Goal: Task Accomplishment & Management: Manage account settings

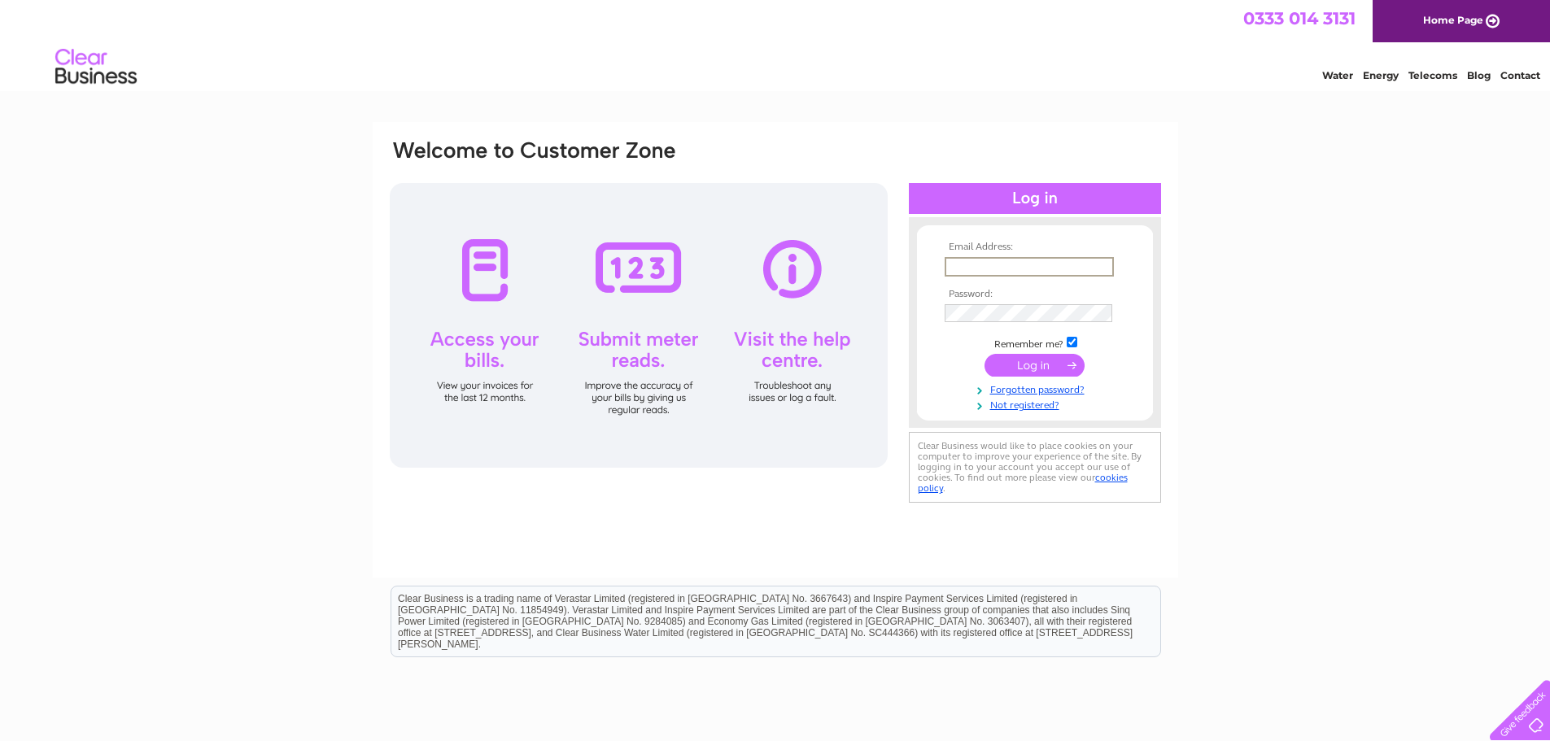
click at [1021, 268] on input "text" at bounding box center [1029, 267] width 169 height 20
type input "info@westonsmartrepair.co.uk"
click at [1039, 365] on input "submit" at bounding box center [1035, 365] width 100 height 23
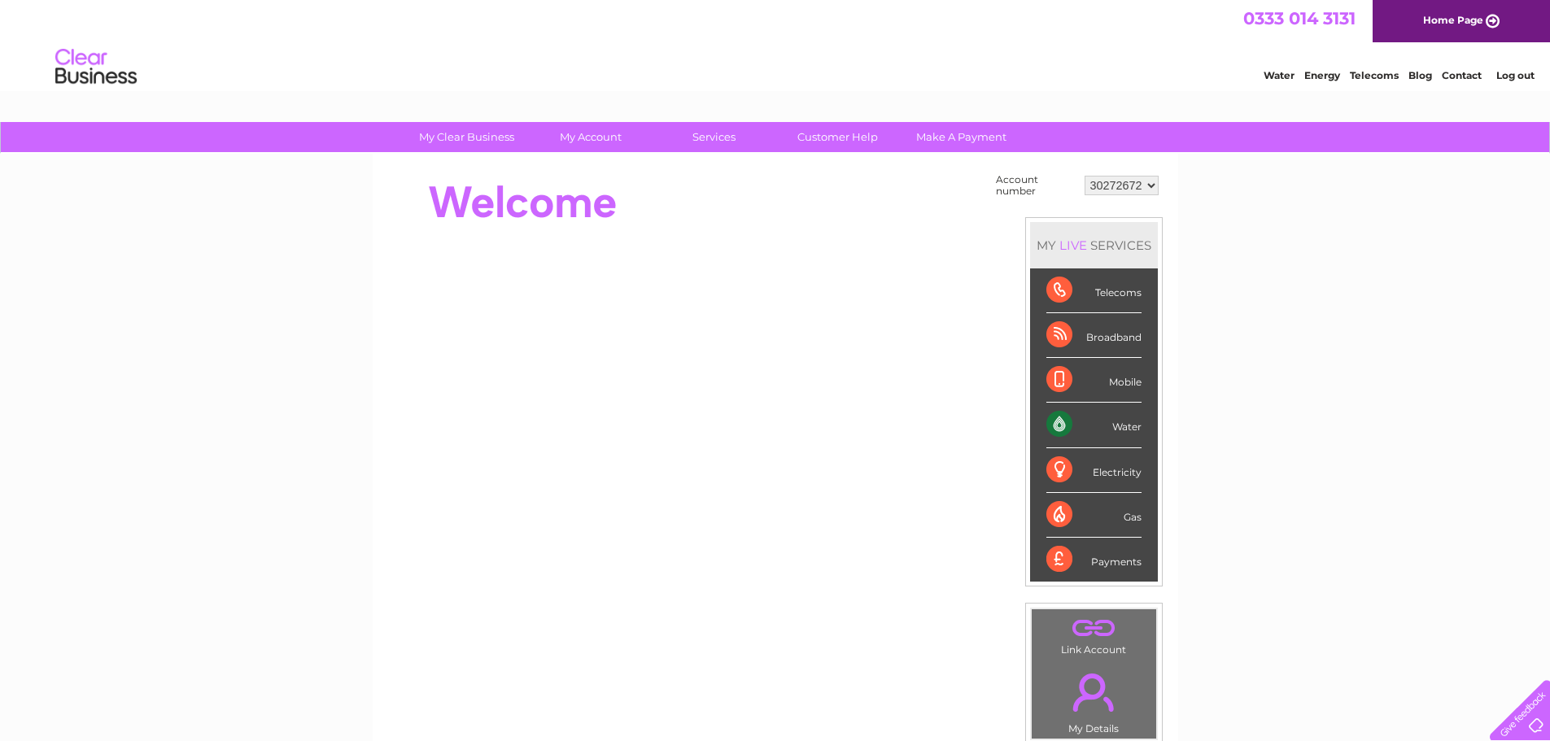
click at [1130, 431] on div "Water" at bounding box center [1094, 425] width 95 height 45
click at [1128, 422] on div "Water" at bounding box center [1094, 425] width 95 height 45
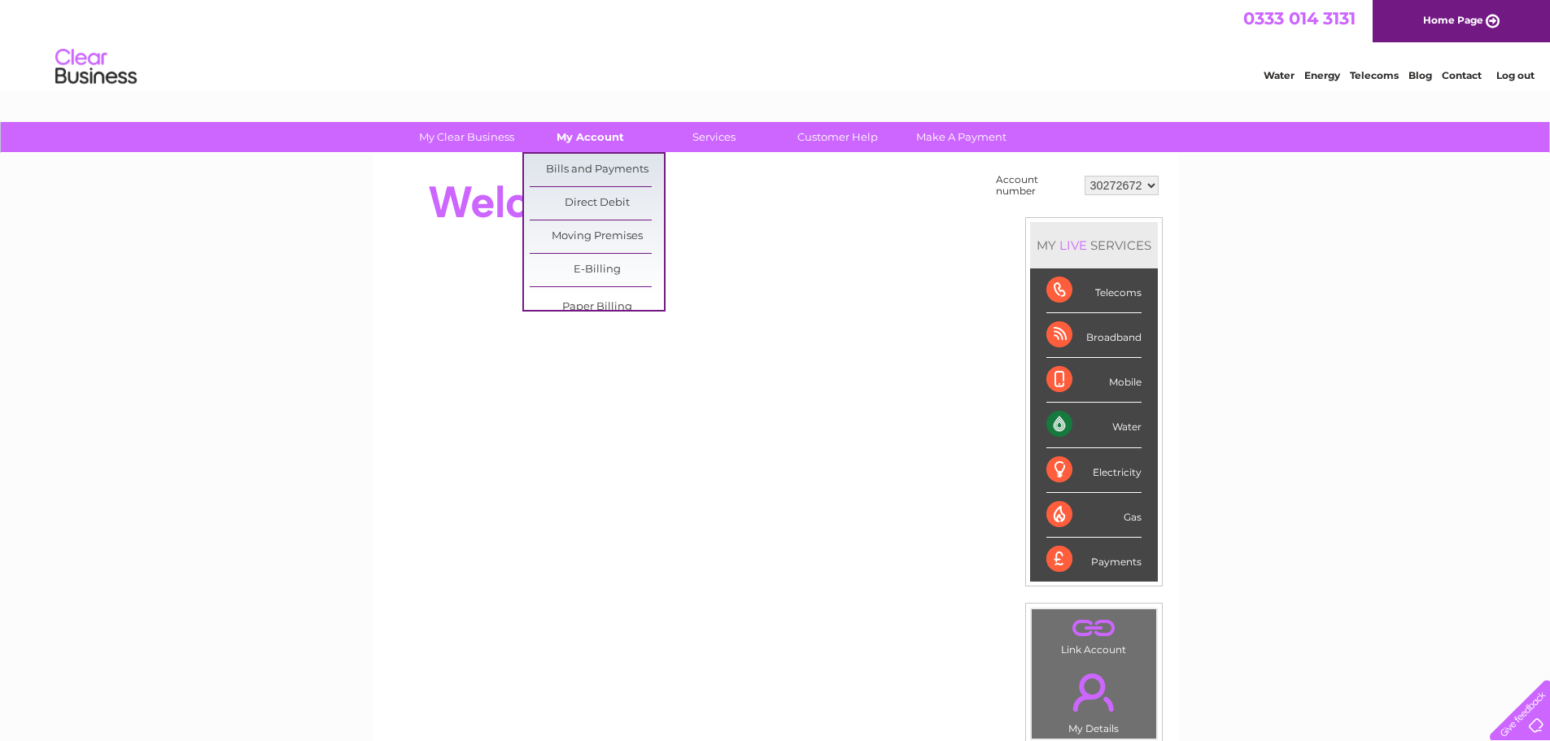
click at [591, 128] on link "My Account" at bounding box center [590, 137] width 134 height 30
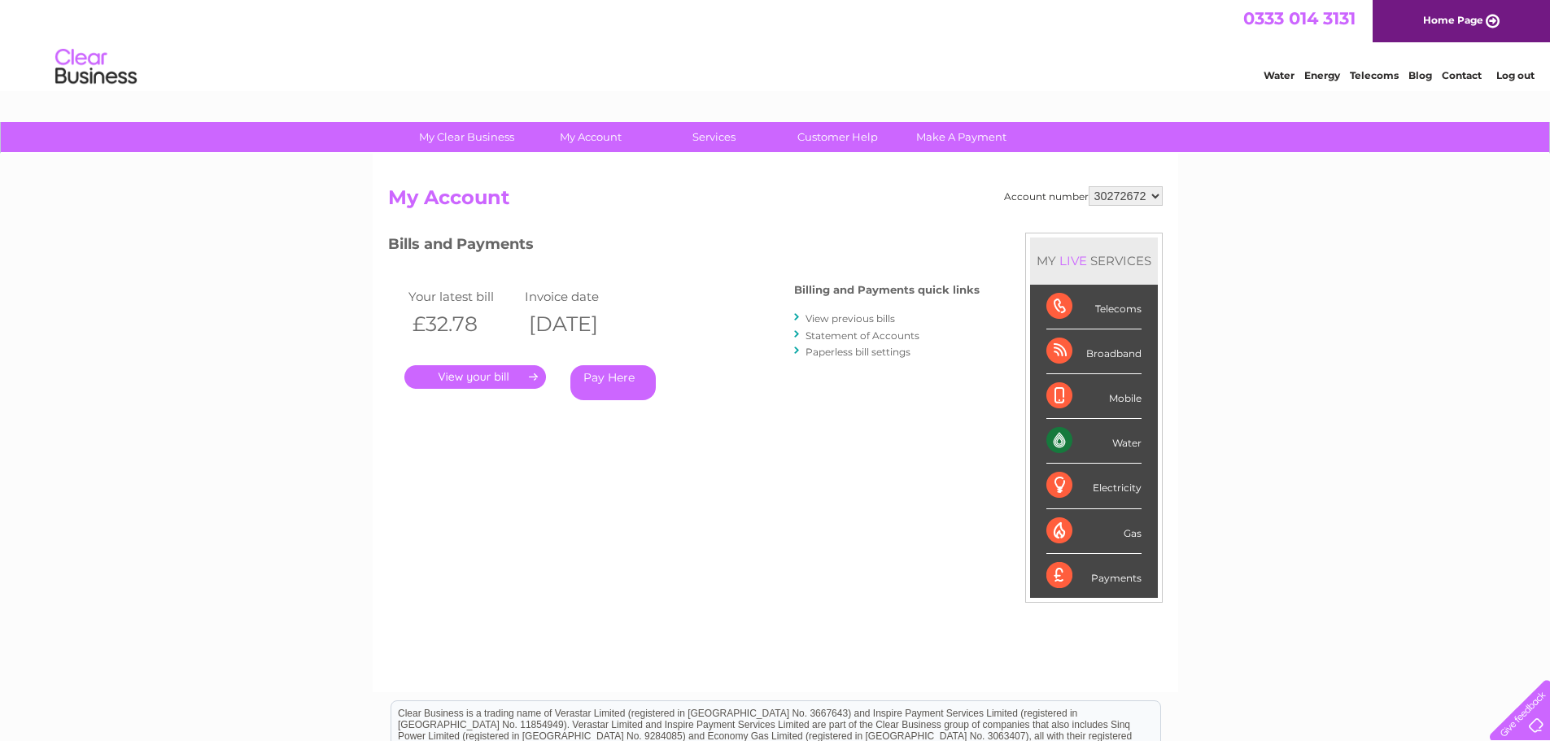
click at [447, 381] on link "." at bounding box center [475, 377] width 142 height 24
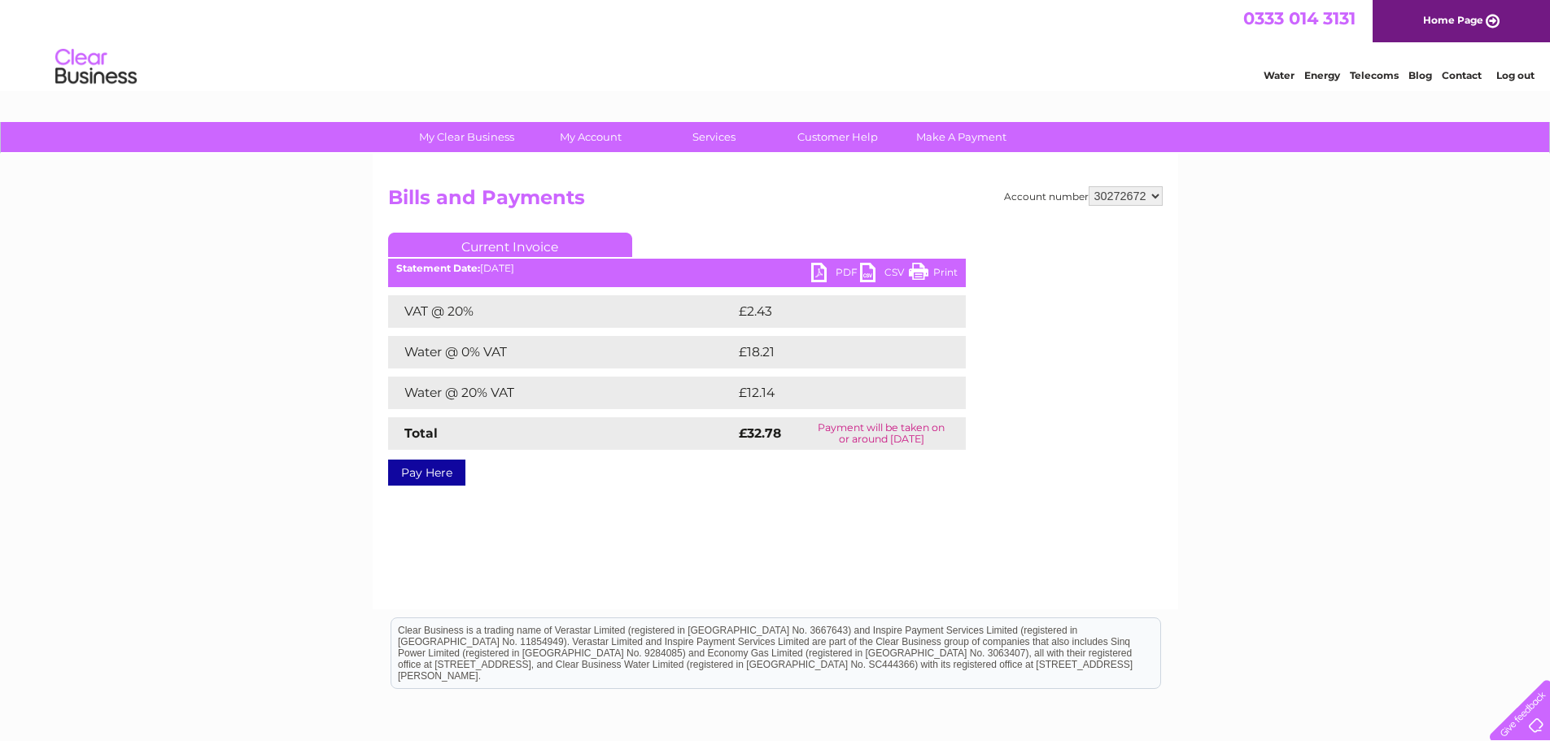
click at [833, 271] on link "PDF" at bounding box center [835, 275] width 49 height 24
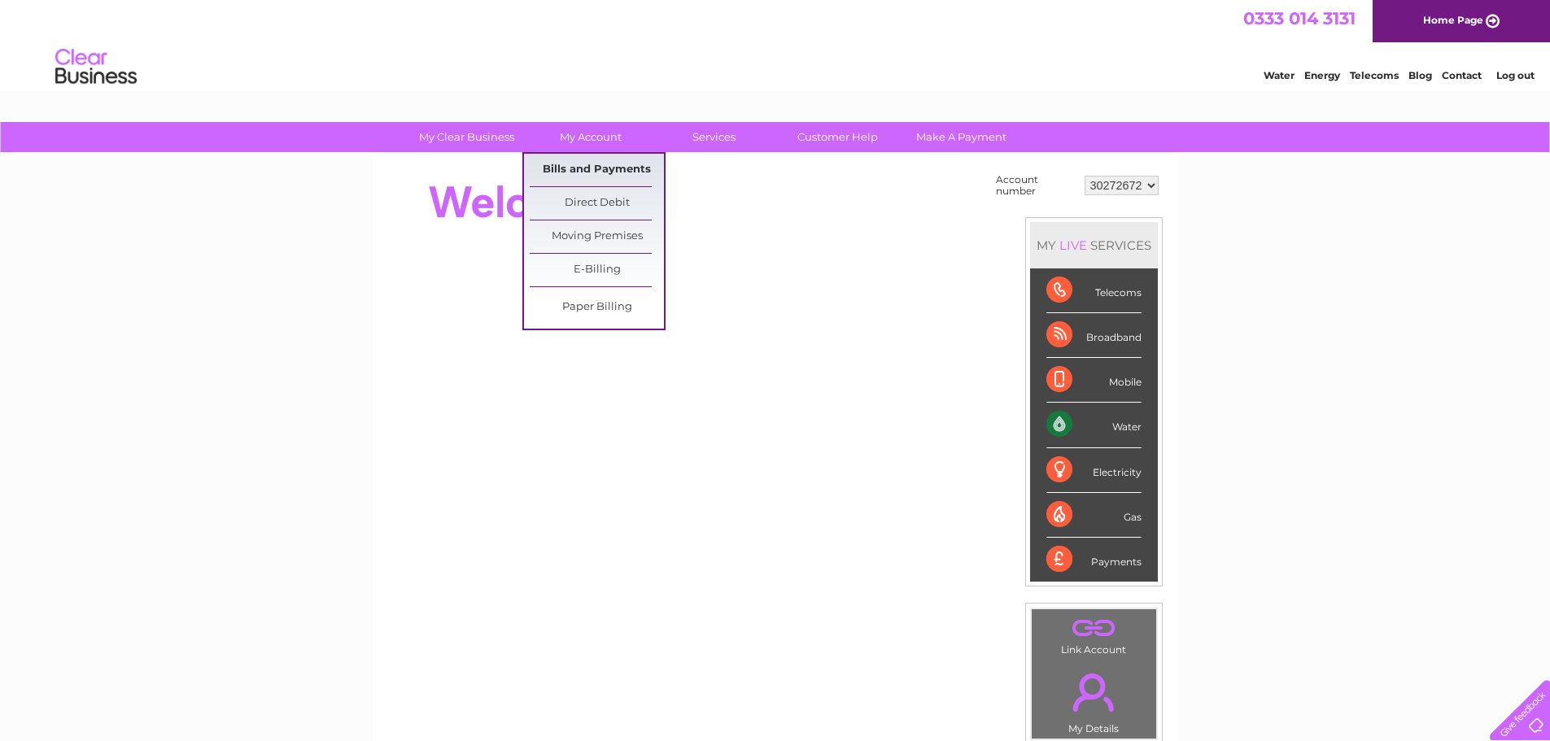
click at [578, 161] on link "Bills and Payments" at bounding box center [597, 170] width 134 height 33
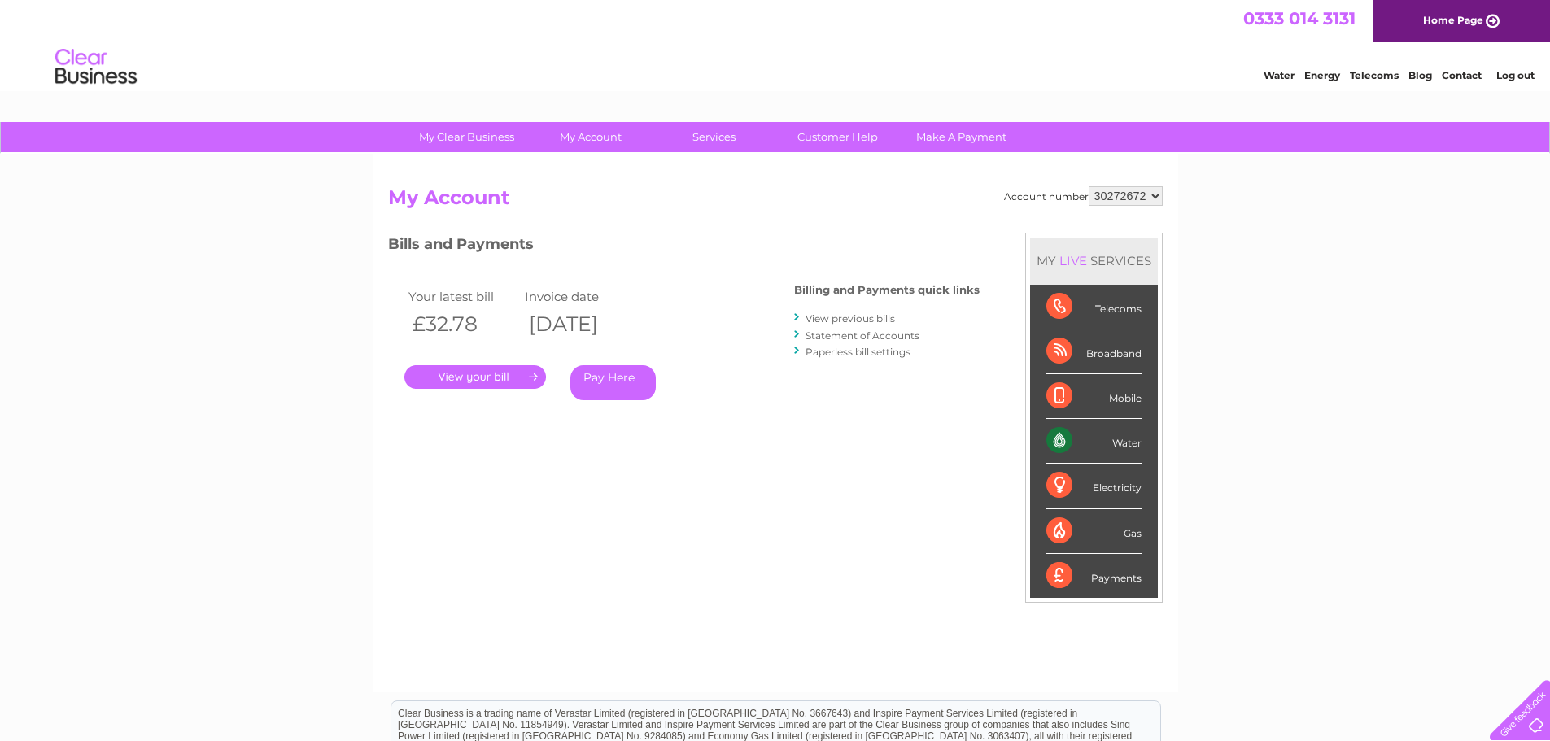
click at [881, 313] on link "View previous bills" at bounding box center [851, 319] width 90 height 12
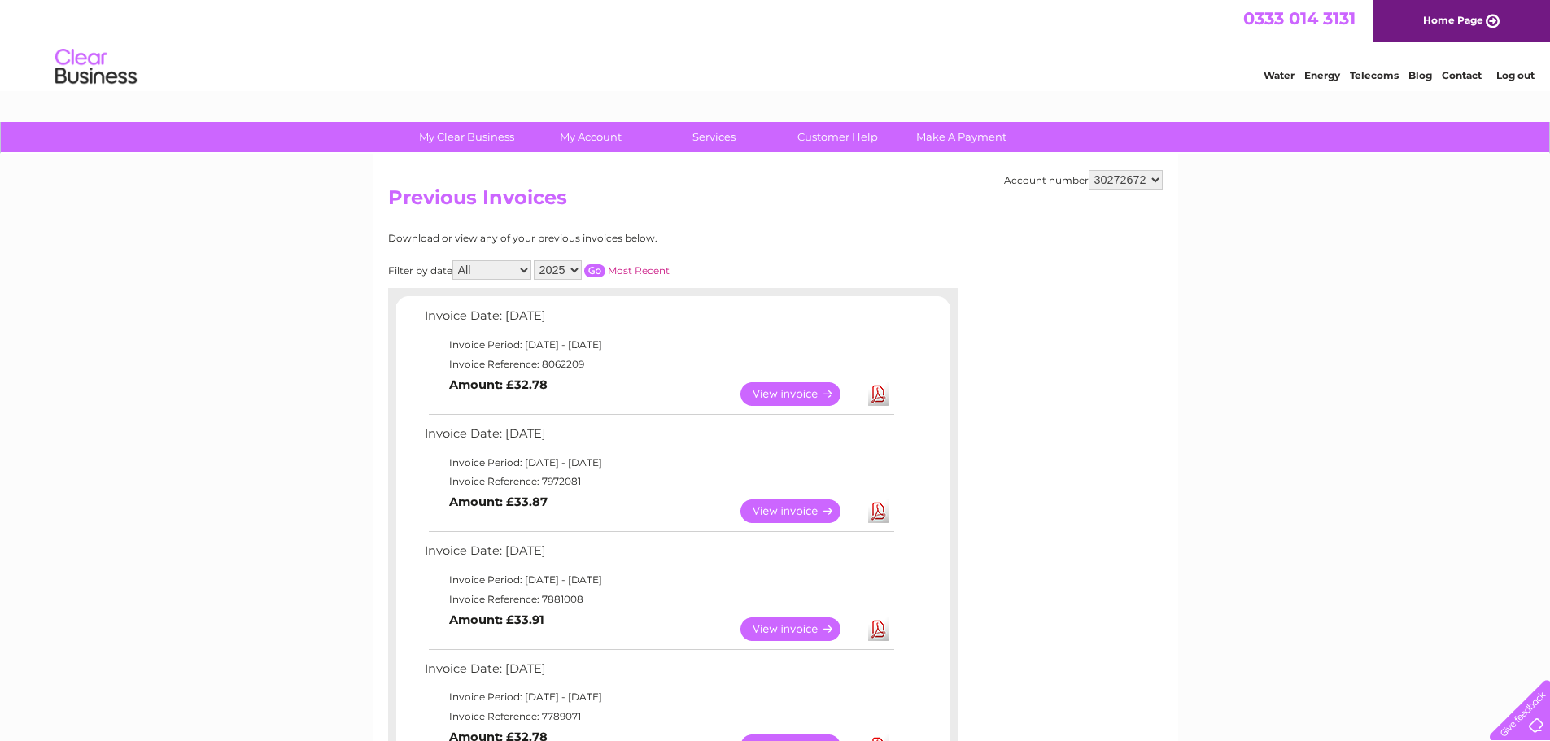
click at [776, 507] on link "View" at bounding box center [801, 512] width 120 height 24
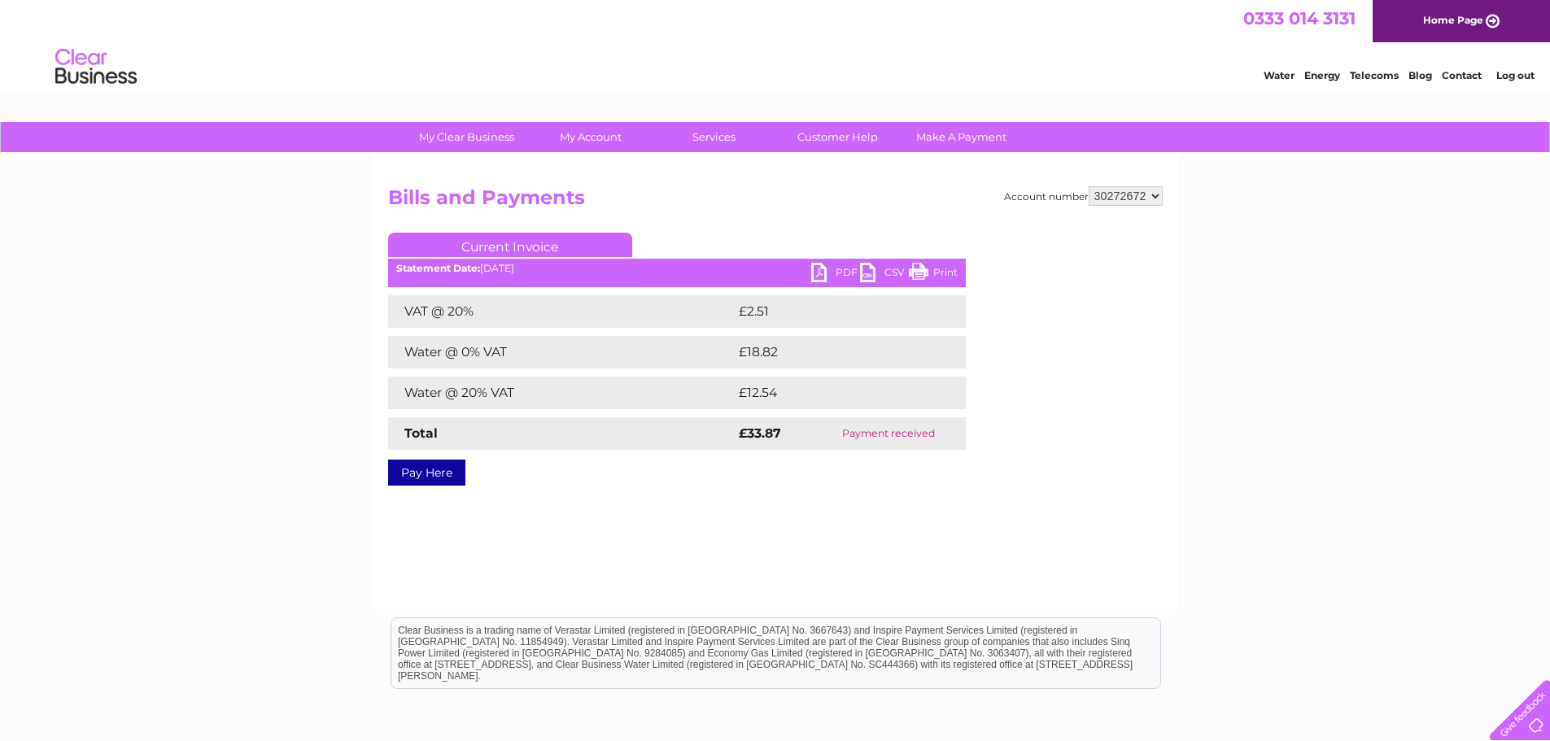
click at [833, 273] on link "PDF" at bounding box center [835, 275] width 49 height 24
